Goal: Task Accomplishment & Management: Manage account settings

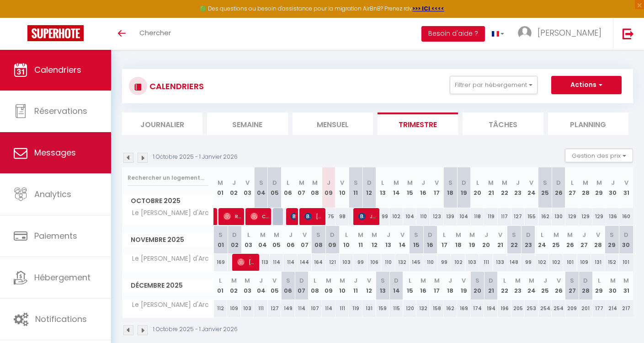
click at [56, 155] on span "Messages" at bounding box center [55, 152] width 42 height 11
select select "message"
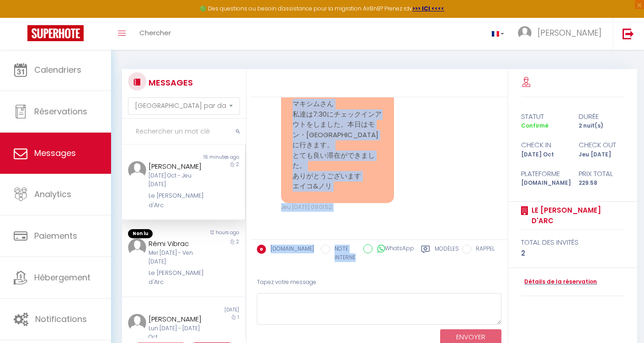
scroll to position [3509, 0]
drag, startPoint x: 291, startPoint y: 154, endPoint x: 353, endPoint y: 195, distance: 75.2
click at [353, 195] on div "マキシムさん 私達は7:30にチェックインアウトをしました。本日はモン・[GEOGRAPHIC_DATA]に行きます。 とても良い滞在ができました。 ありがと…" at bounding box center [337, 145] width 113 height 116
copy pre "マキシムさん 私達は7:30にチェックインアウトをしました。本日はモン・[GEOGRAPHIC_DATA]に行きます。 とても良い滞在ができました。 ありがと…"
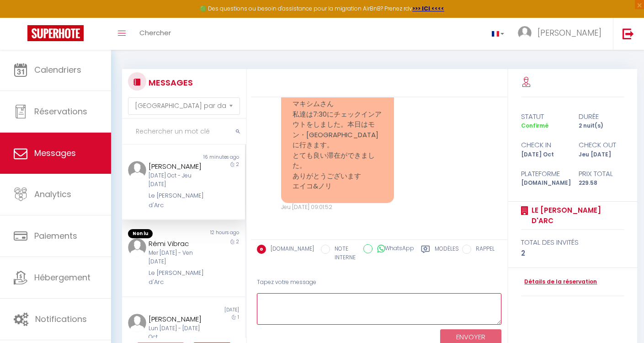
click at [267, 297] on textarea at bounding box center [379, 309] width 245 height 32
paste textarea "日本語 : [PERSON_NAME]、[PERSON_NAME]、メッセージありがとうございます！ ルーアンでのご滞在が快適だったようで、とても嬉しいです。…"
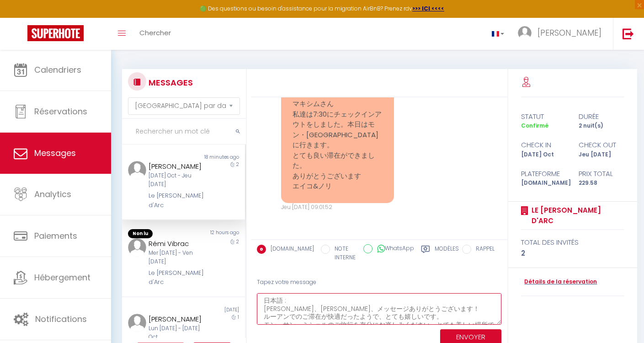
scroll to position [38, 0]
type textarea "日本語 : [PERSON_NAME]、[PERSON_NAME]、メッセージありがとうございます！ ルーアンでのご滞在が快適だったようで、とても嬉しいです。…"
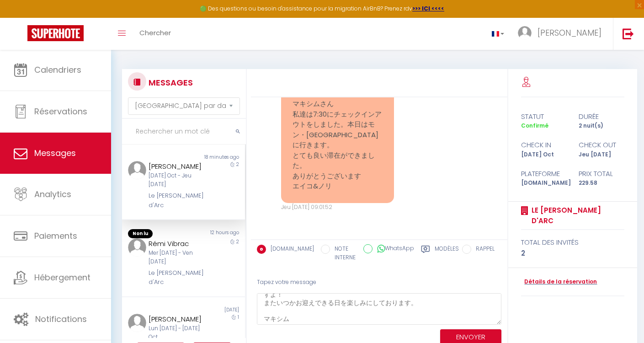
click at [474, 334] on button "ENVOYER" at bounding box center [470, 337] width 61 height 16
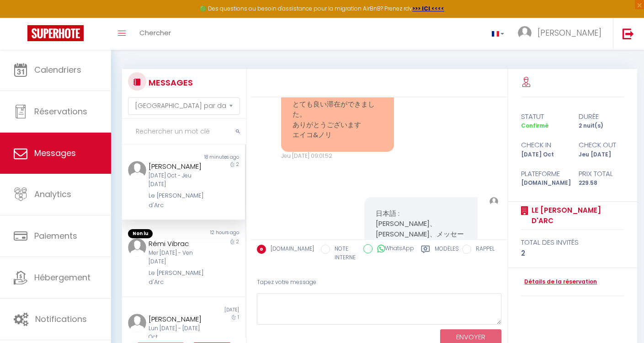
scroll to position [3728, 0]
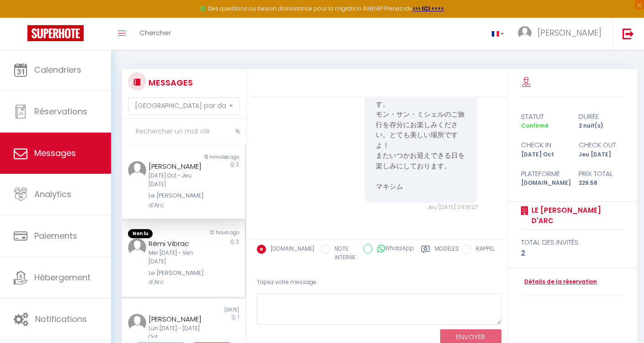
click at [170, 238] on div "Rémi Vibrac" at bounding box center [179, 243] width 60 height 11
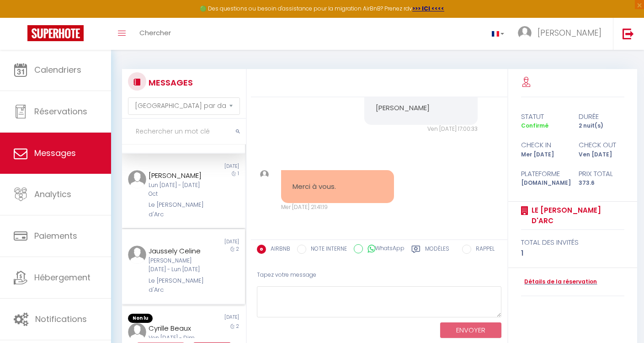
scroll to position [151, 0]
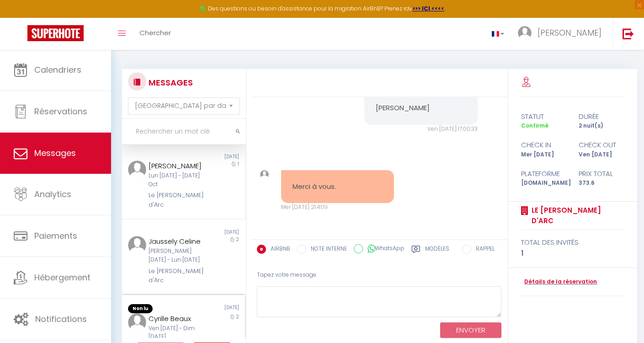
click at [155, 324] on div "Ven [DATE] - Dim [DATE]" at bounding box center [179, 332] width 60 height 17
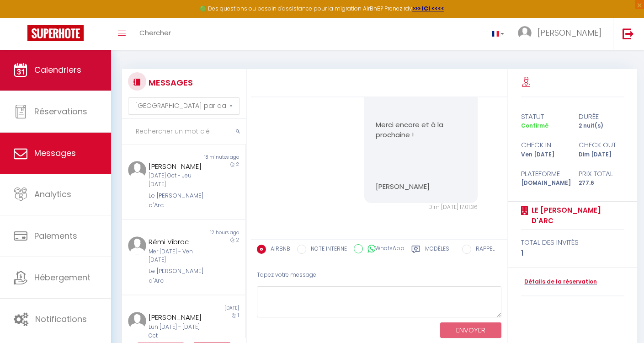
click at [63, 74] on span "Calendriers" at bounding box center [57, 69] width 47 height 11
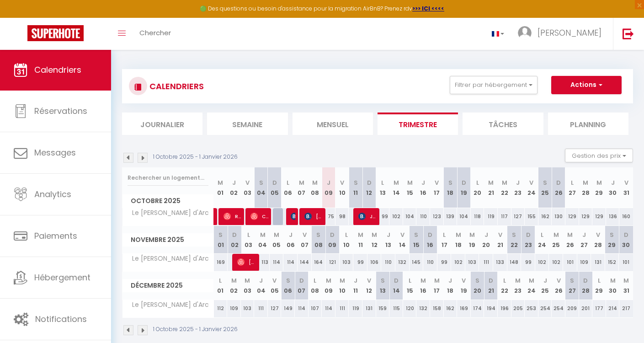
click at [366, 216] on img at bounding box center [362, 216] width 7 height 7
select select "OK"
select select "KO"
select select "0"
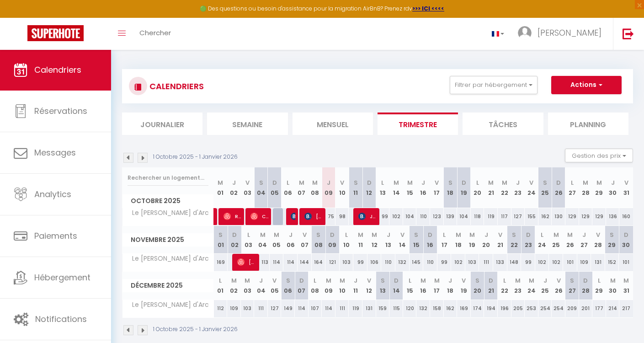
select select "1"
select select
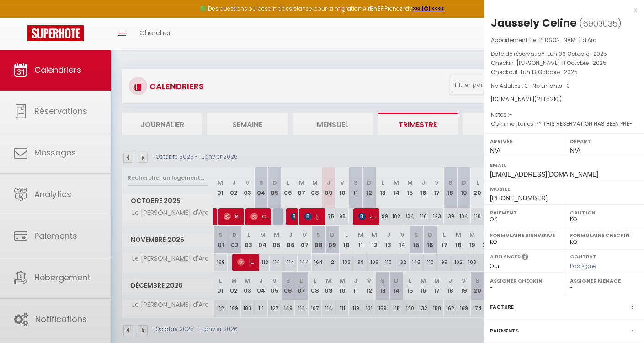
select select "33656"
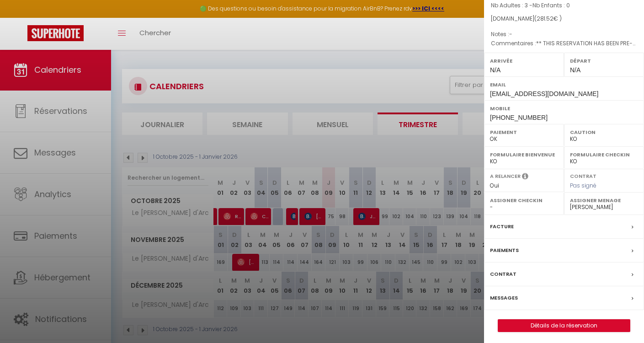
scroll to position [49, 0]
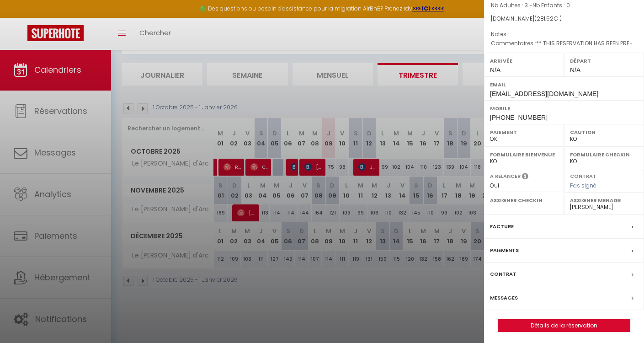
click at [564, 324] on link "Détails de la réservation" at bounding box center [564, 326] width 132 height 12
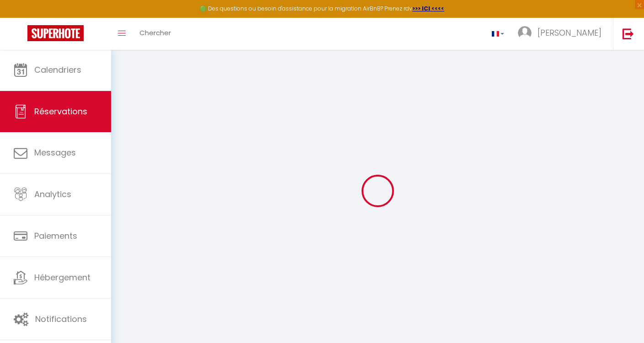
select select
checkbox input "false"
select select
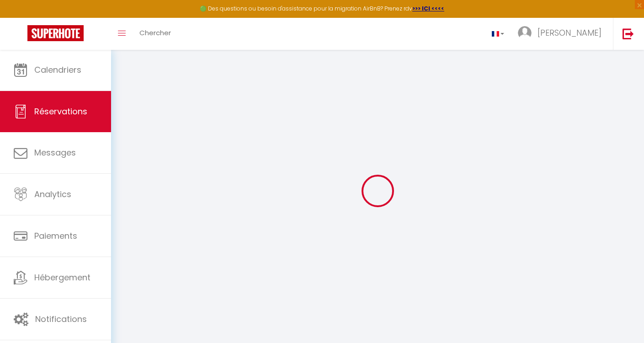
checkbox input "false"
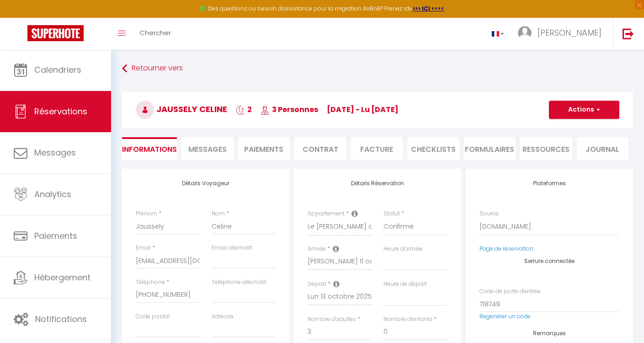
select select
checkbox input "false"
type textarea "** THIS RESERVATION HAS BEEN PRE-PAID ** Reservation has a cancellation grace p…"
type input "35"
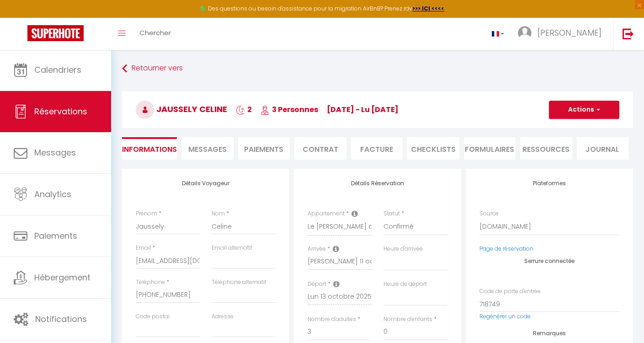
type input "10.72"
select select
checkbox input "false"
select select
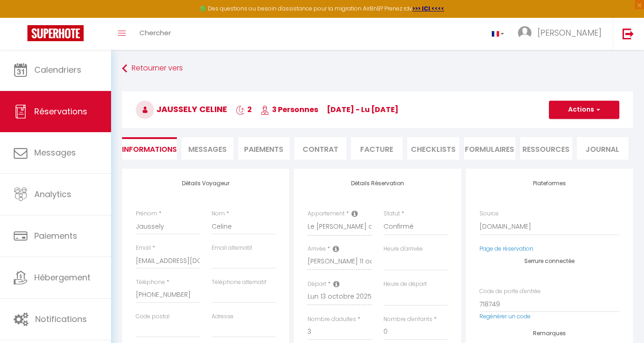
select select
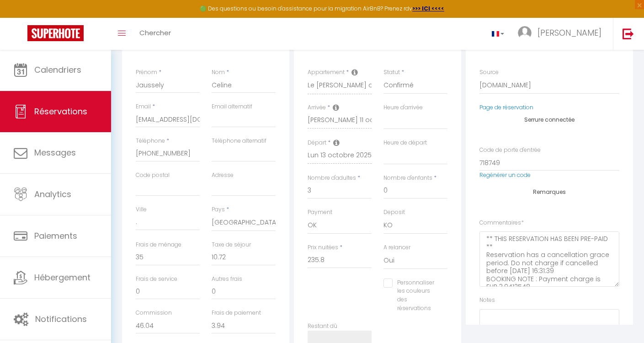
scroll to position [207, 0]
